Goal: Navigation & Orientation: Find specific page/section

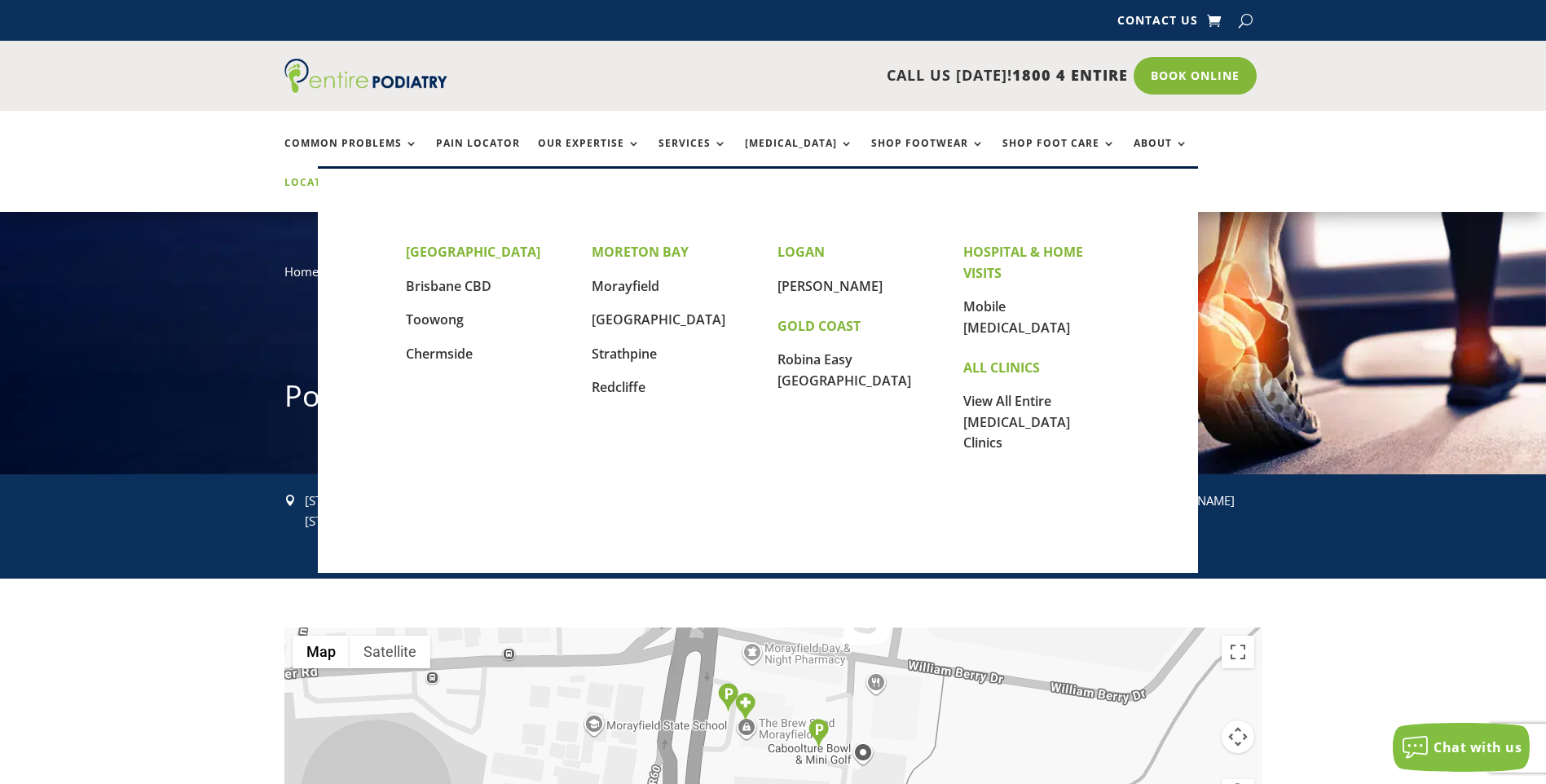
click at [366, 177] on link "Locations" at bounding box center [325, 194] width 82 height 35
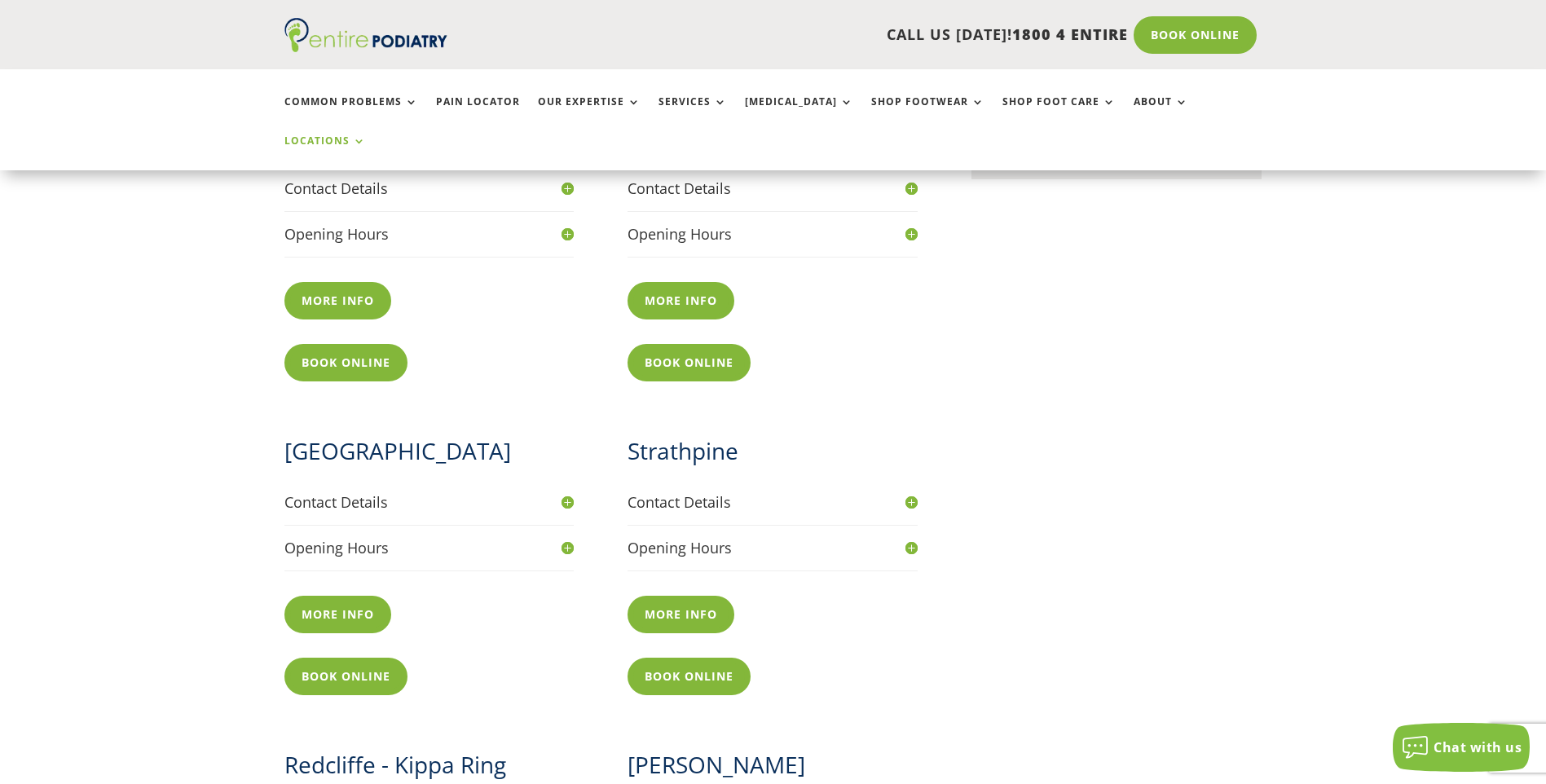
scroll to position [1043, 0]
click at [335, 595] on link "More info" at bounding box center [341, 613] width 115 height 37
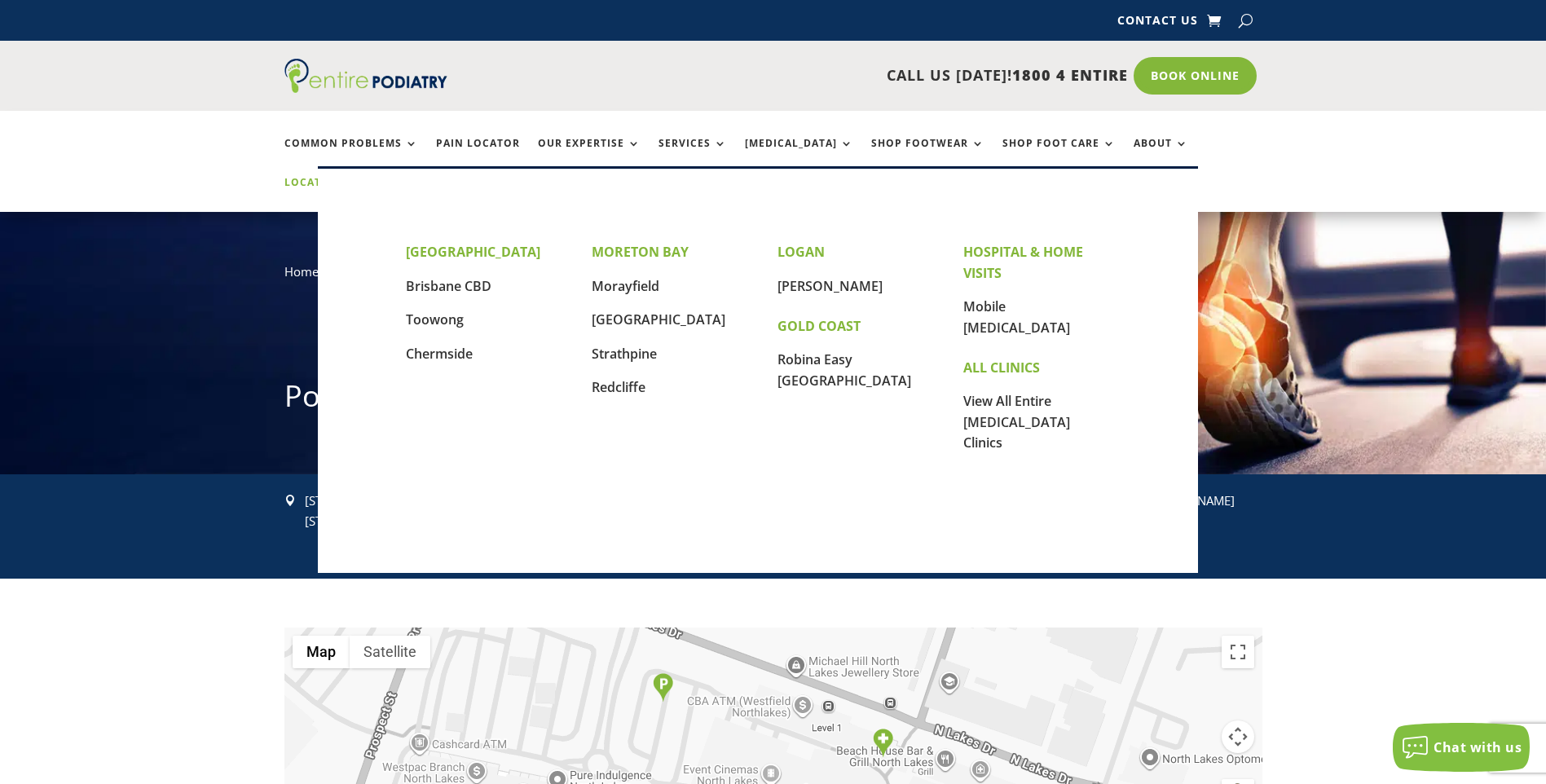
click at [366, 177] on link "Locations" at bounding box center [325, 194] width 82 height 35
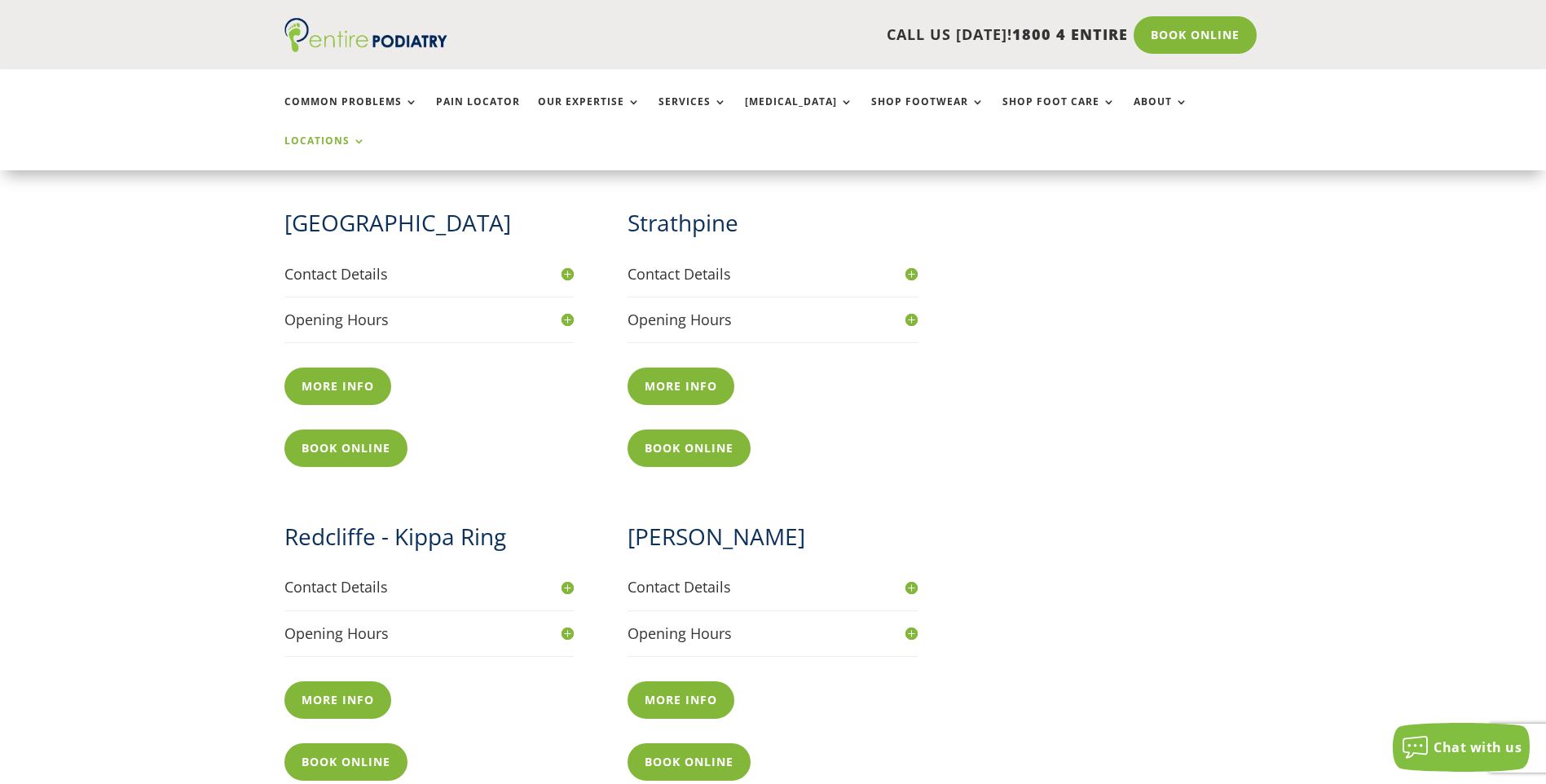
scroll to position [1304, 0]
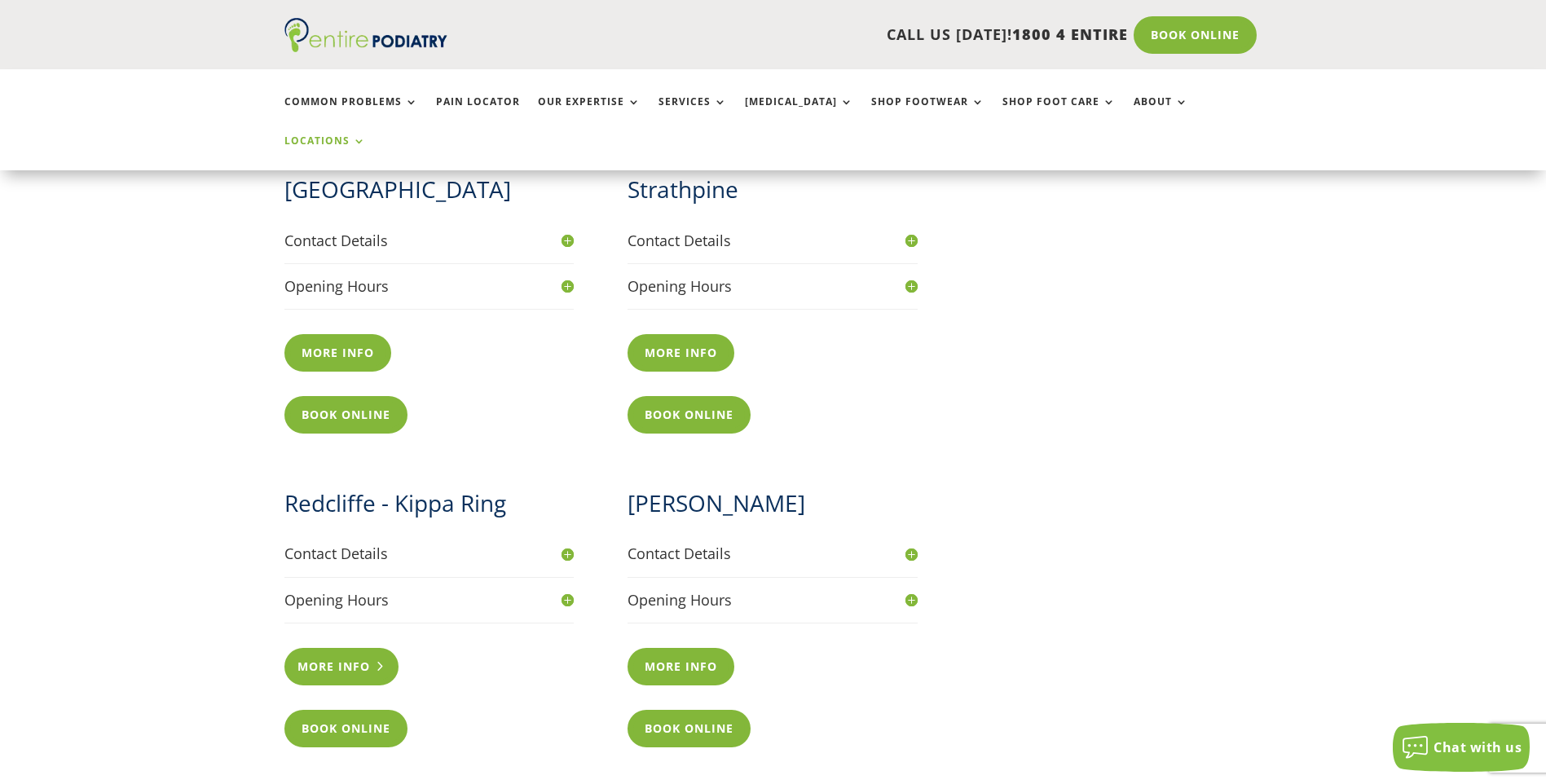
click at [333, 648] on link "More info" at bounding box center [341, 666] width 115 height 37
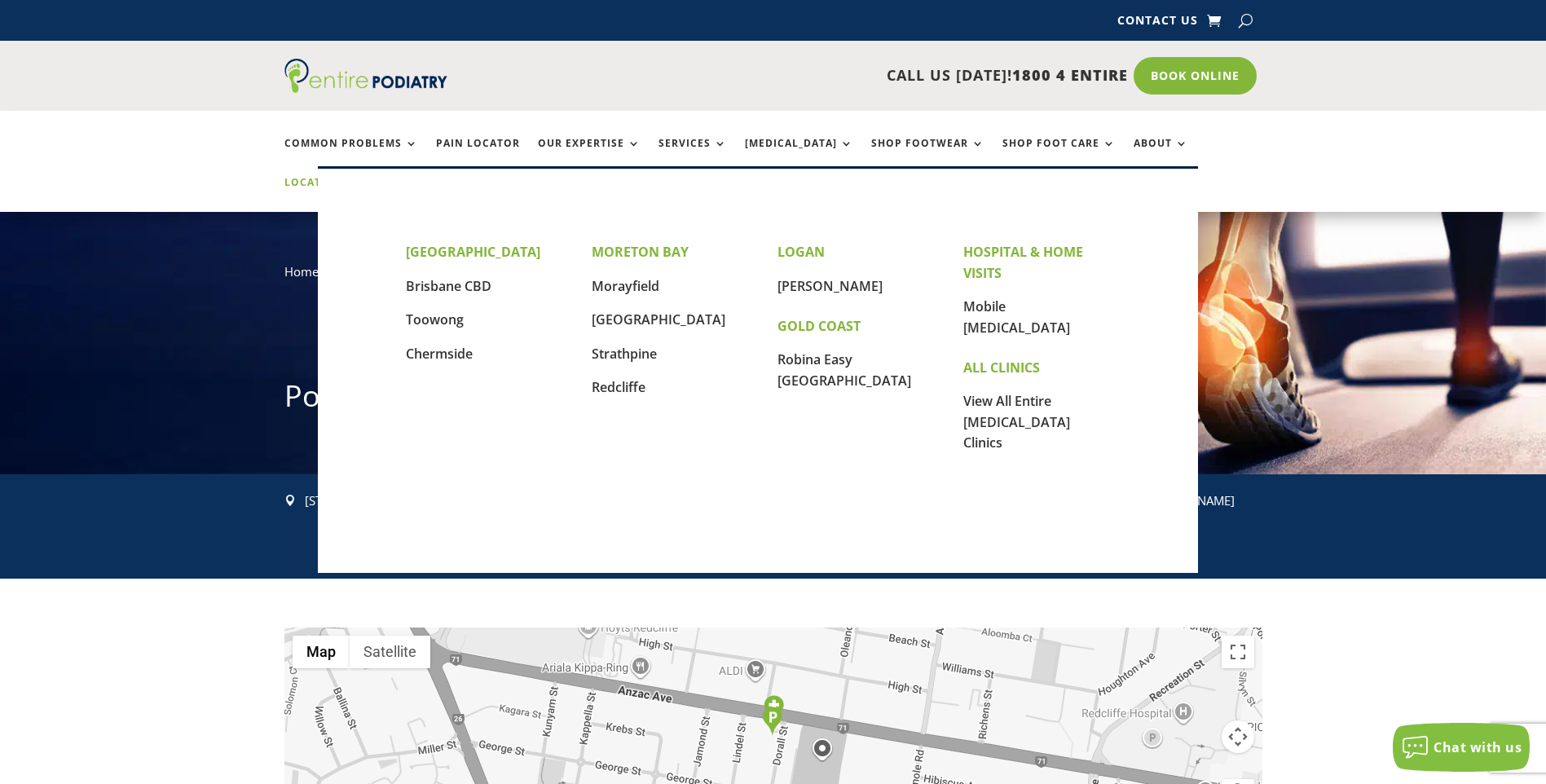
click at [366, 177] on link "Locations" at bounding box center [325, 194] width 82 height 35
